Goal: Complete application form

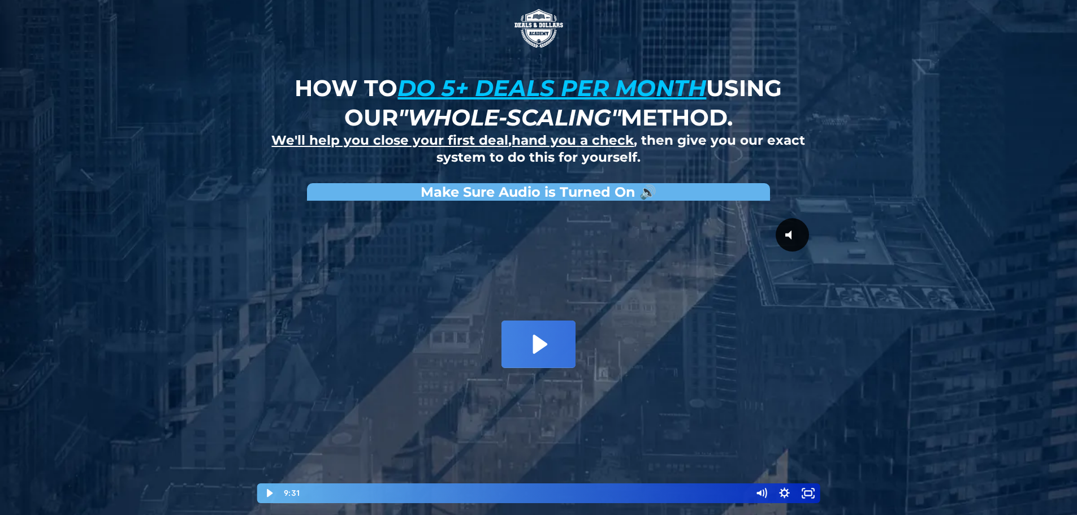
click at [542, 340] on icon "Play Video: David Choi - Whole-Scaling VSL V.2 (short)" at bounding box center [540, 344] width 14 height 19
click at [858, 148] on div "How to do 5+ deals per month using our "whole-scaling" method. We'll help you c…" at bounding box center [539, 262] width 662 height 524
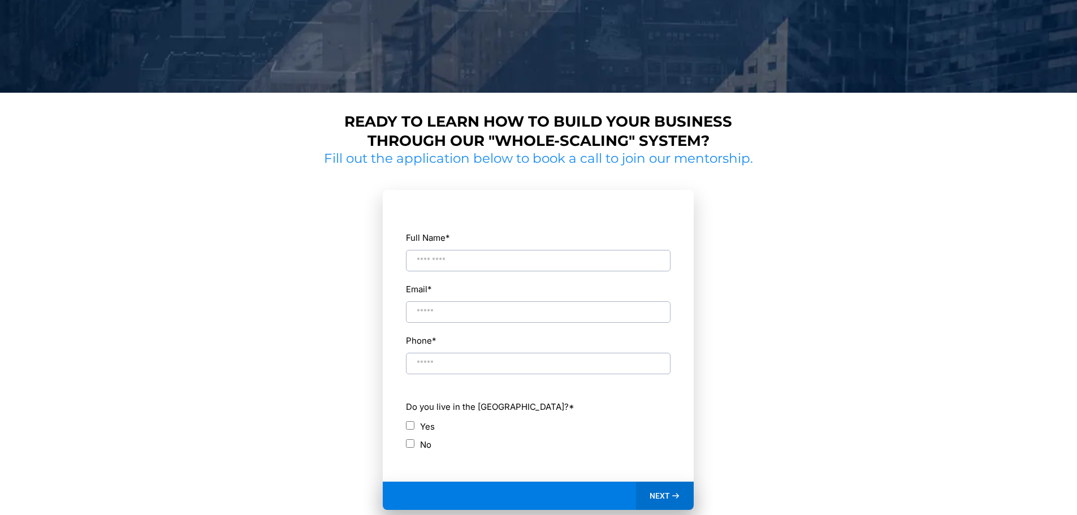
scroll to position [433, 0]
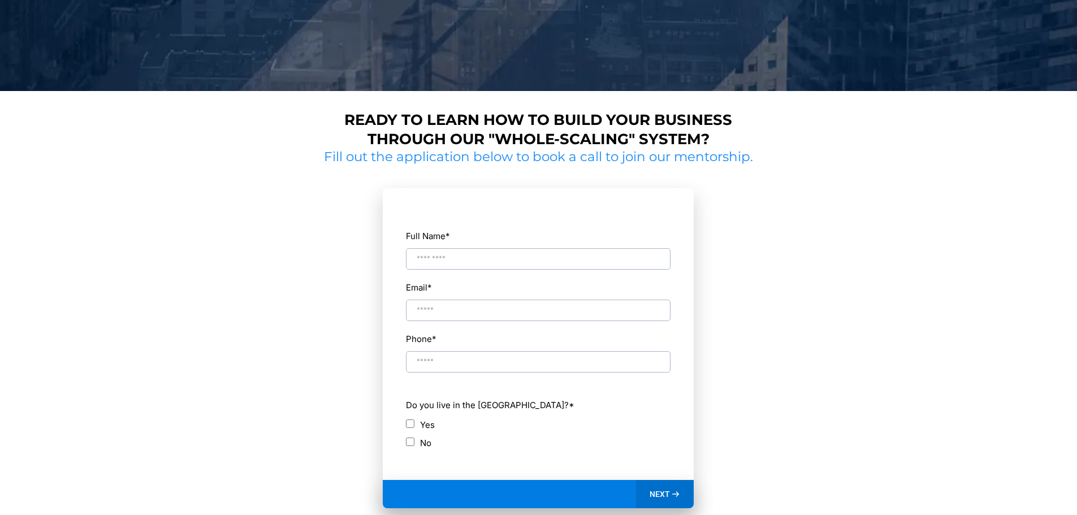
click at [466, 260] on input "Full Name *" at bounding box center [538, 258] width 265 height 21
type input "**********"
click at [656, 495] on span "NEXT" at bounding box center [660, 494] width 20 height 10
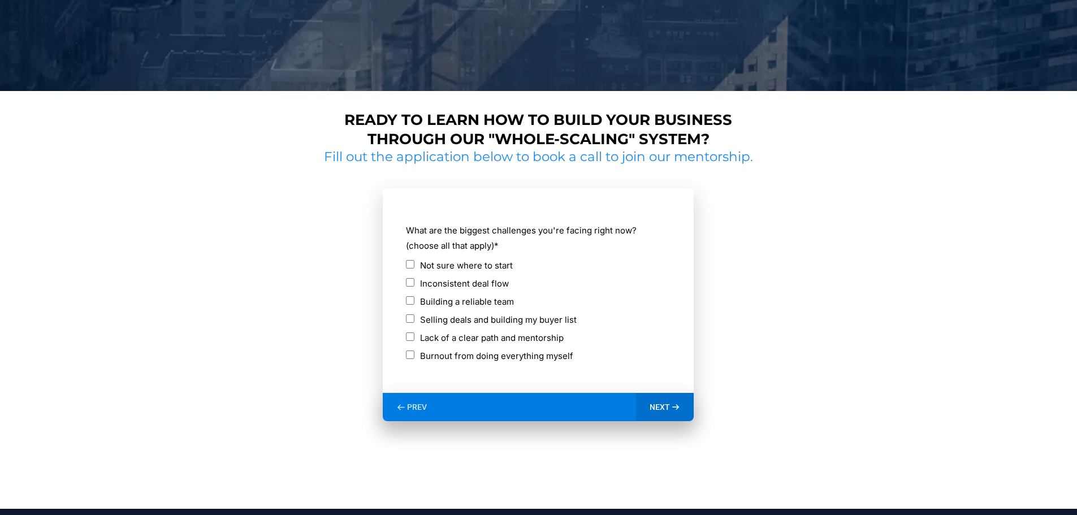
click at [663, 404] on span "NEXT" at bounding box center [660, 407] width 20 height 10
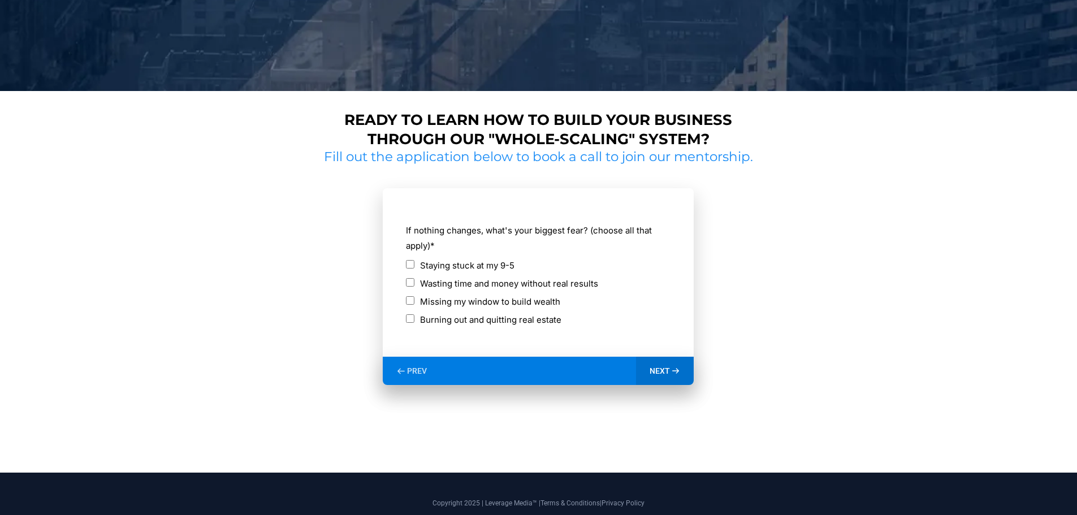
click at [658, 370] on span "NEXT" at bounding box center [660, 371] width 20 height 10
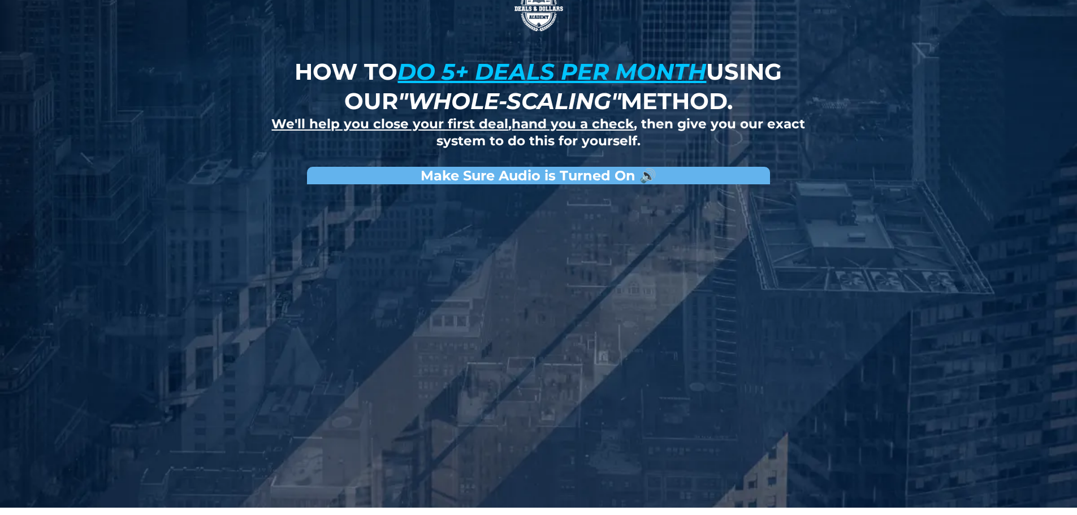
scroll to position [0, 0]
